Goal: Check status

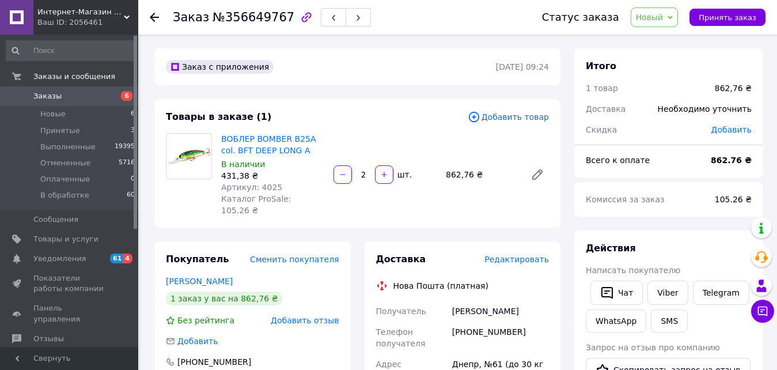
click at [678, 21] on span "Новый" at bounding box center [655, 17] width 48 height 20
click at [677, 113] on li "В обработке" at bounding box center [661, 109] width 61 height 17
click at [150, 14] on icon at bounding box center [154, 17] width 9 height 9
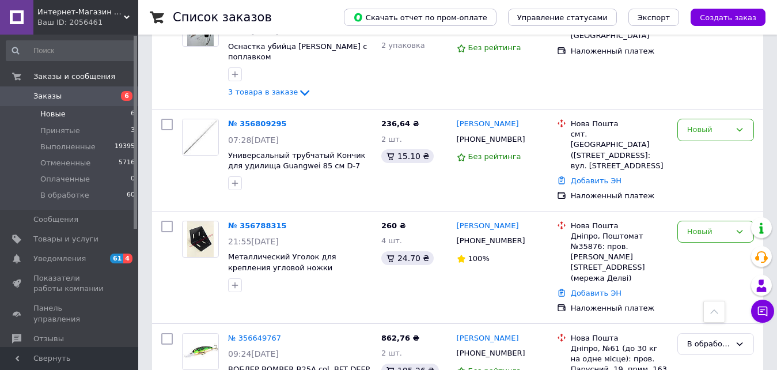
scroll to position [85, 0]
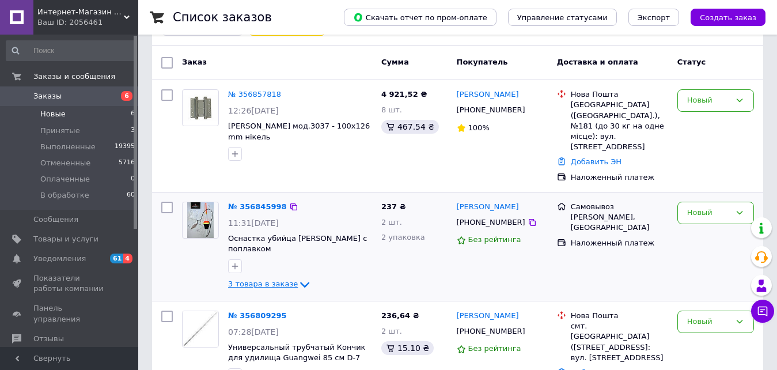
click at [267, 280] on span "3 товара в заказе" at bounding box center [263, 284] width 70 height 9
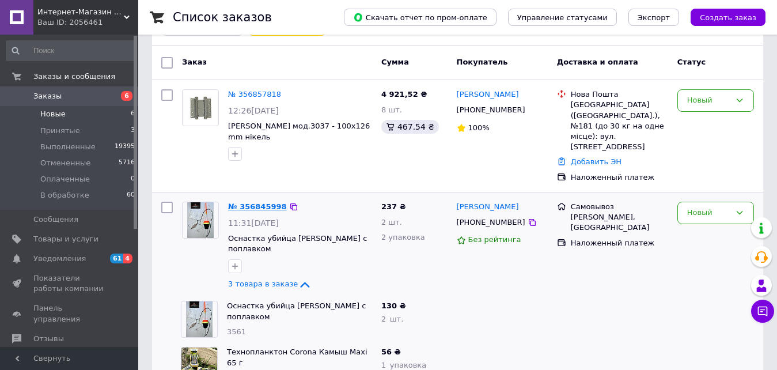
click at [268, 202] on link "№ 356845998" at bounding box center [257, 206] width 59 height 9
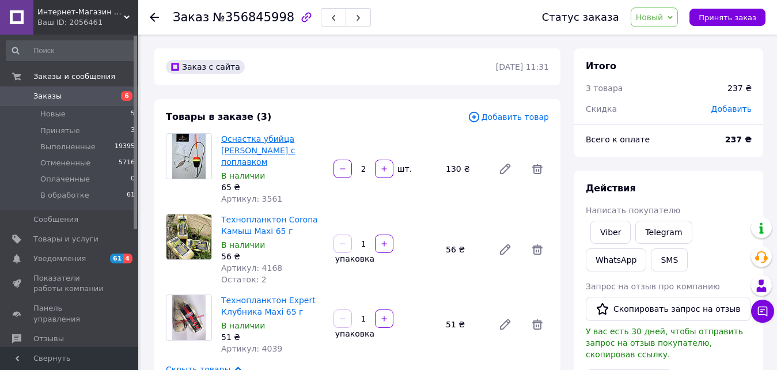
click at [241, 151] on link "Оснастка убийца [PERSON_NAME] с поплавком" at bounding box center [258, 150] width 74 height 32
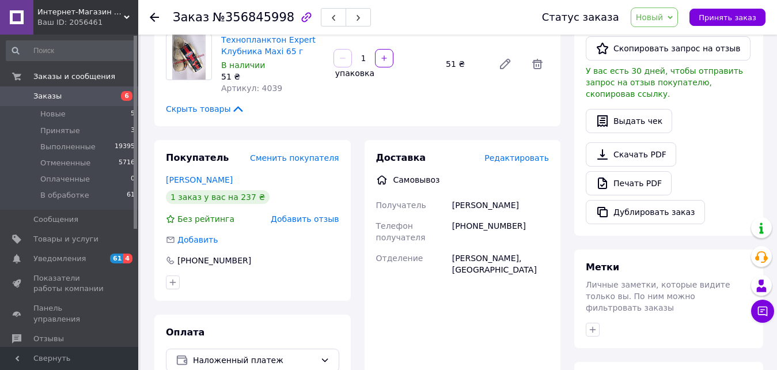
scroll to position [288, 0]
